Goal: Find specific page/section: Find specific page/section

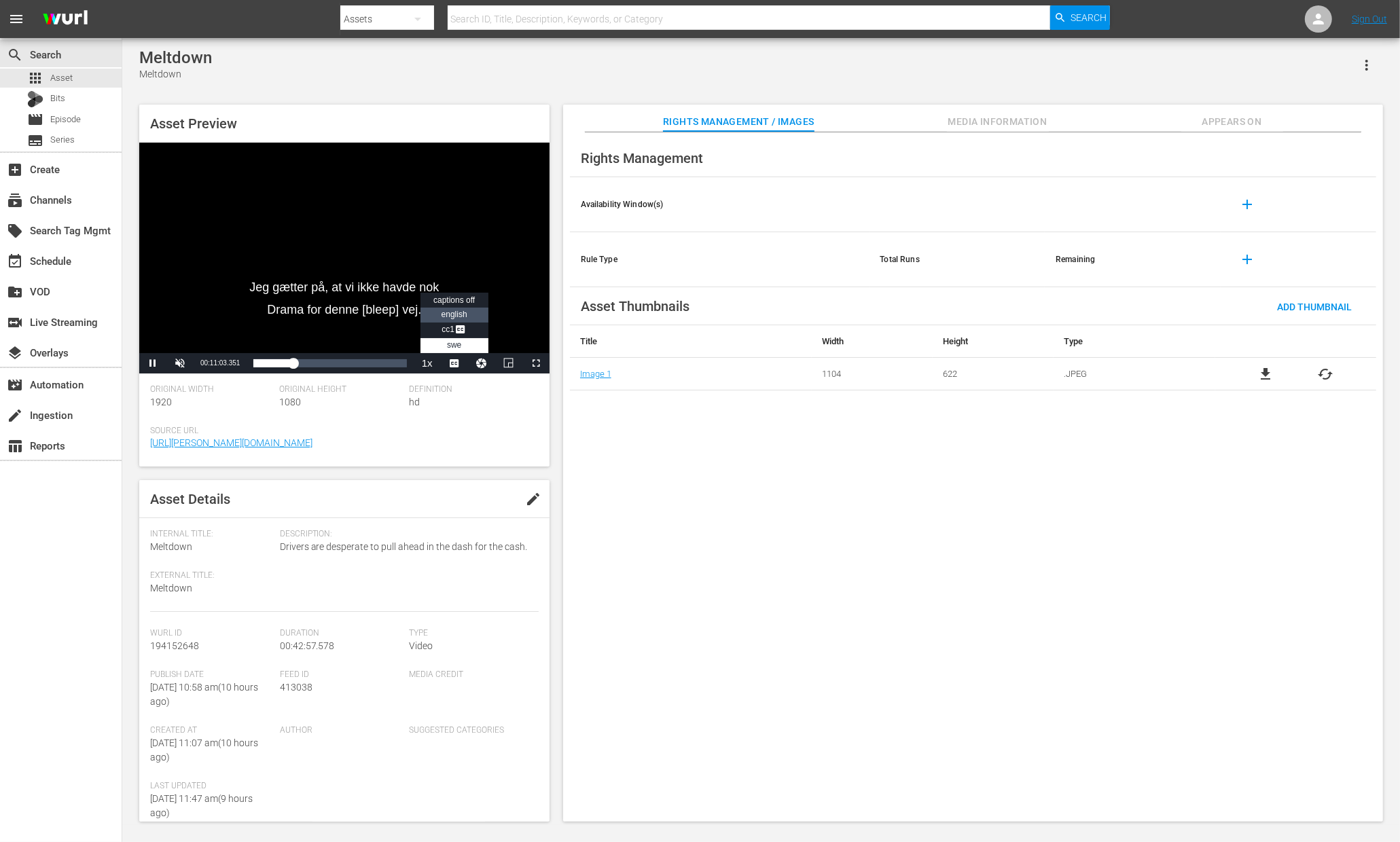
click at [460, 311] on span "english" at bounding box center [454, 315] width 26 height 9
click at [465, 330] on span "Video Player" at bounding box center [461, 330] width 13 height 13
click at [461, 340] on li "swe" at bounding box center [454, 345] width 68 height 15
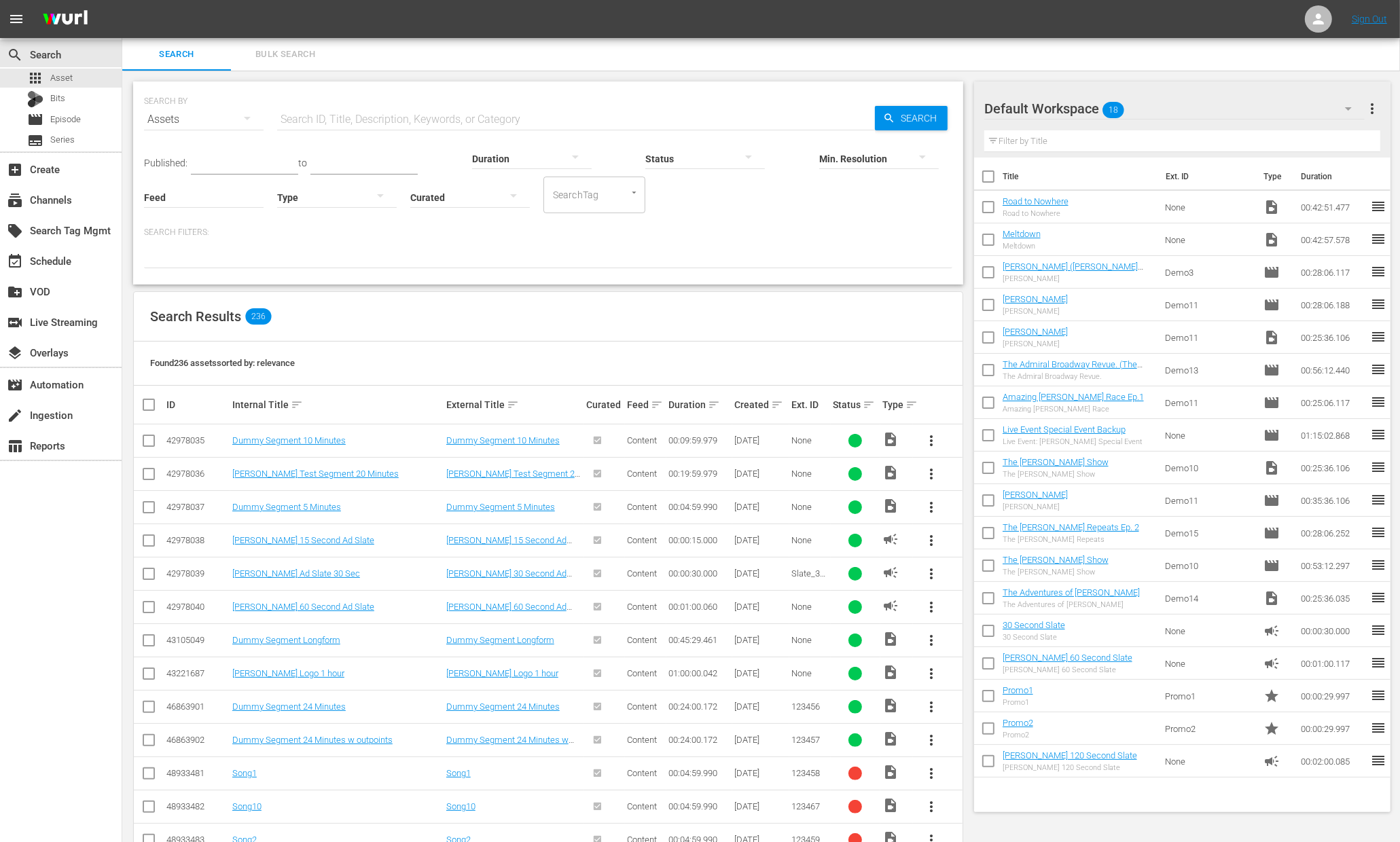
click at [562, 121] on input "text" at bounding box center [576, 119] width 598 height 32
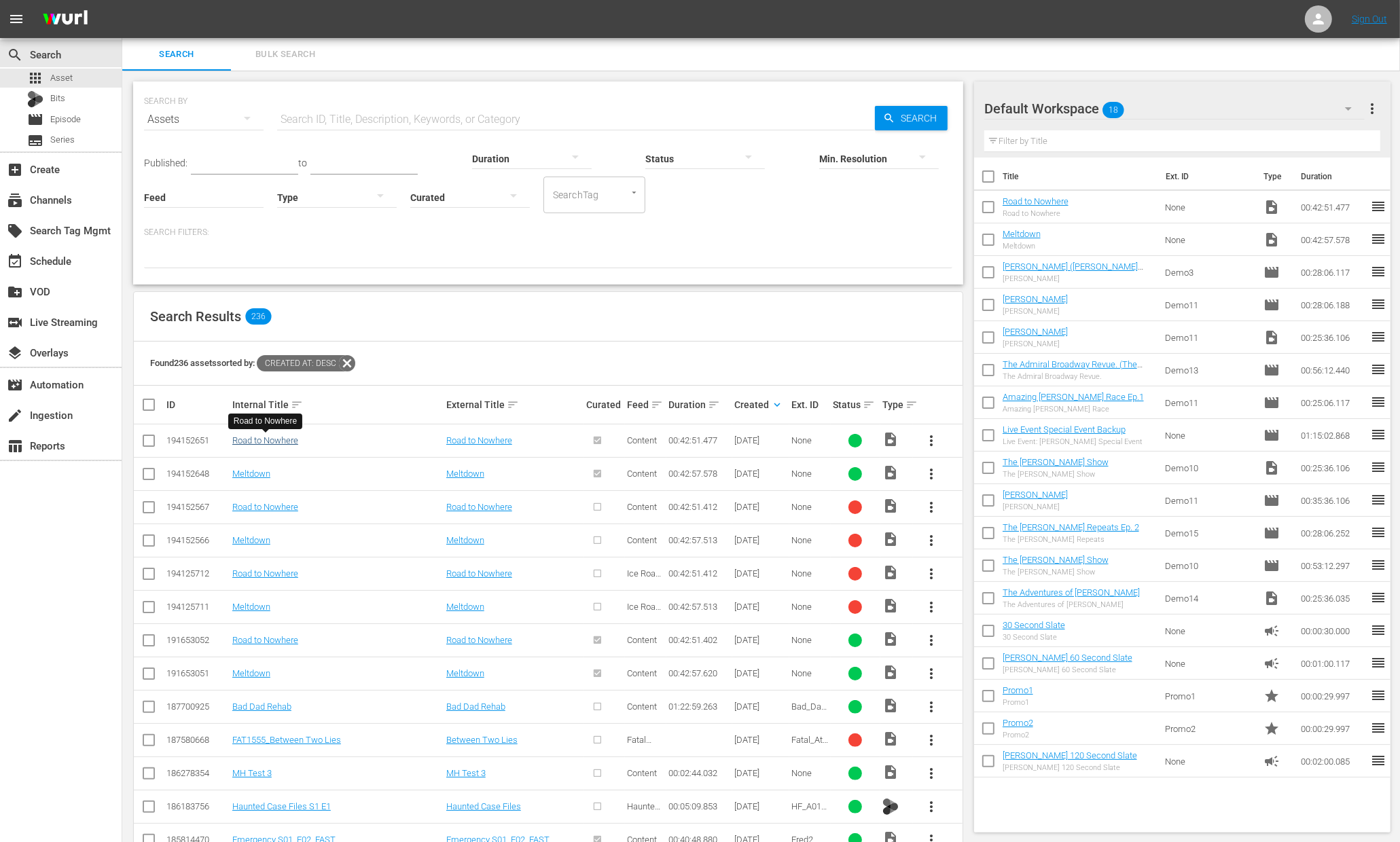
scroll to position [13, 0]
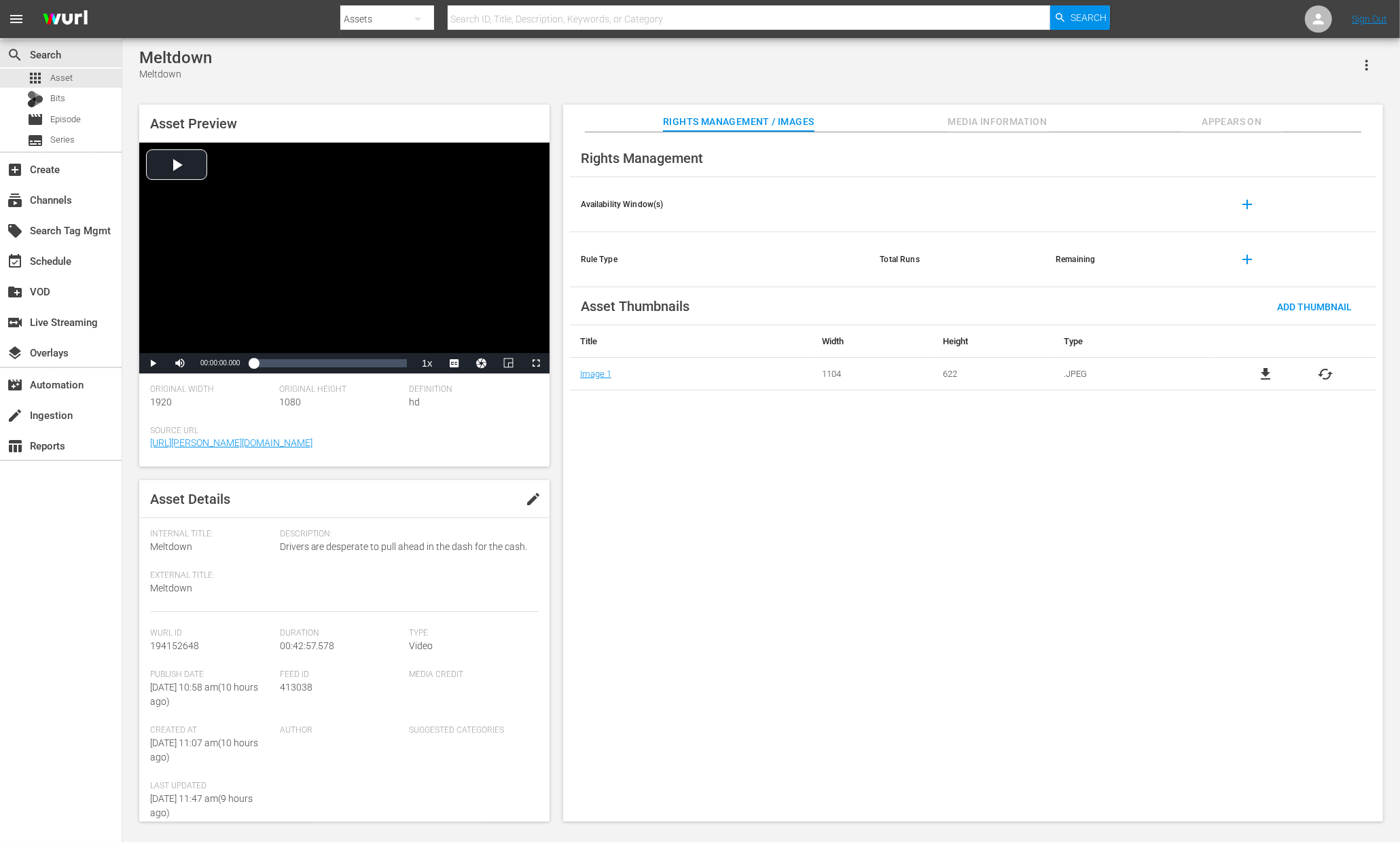
click at [726, 486] on div "Rights Management Availability Window(s) add Rule Type Total Runs Remaining add…" at bounding box center [973, 477] width 820 height 690
